Goal: Task Accomplishment & Management: Complete application form

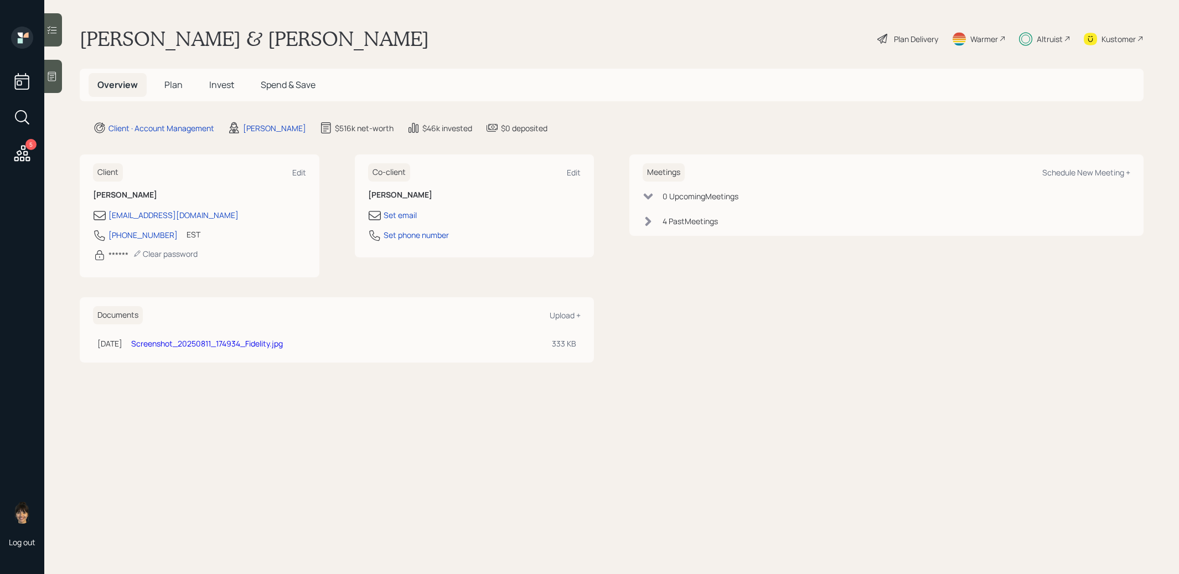
click at [173, 84] on span "Plan" at bounding box center [173, 85] width 18 height 12
